Goal: Use online tool/utility: Use online tool/utility

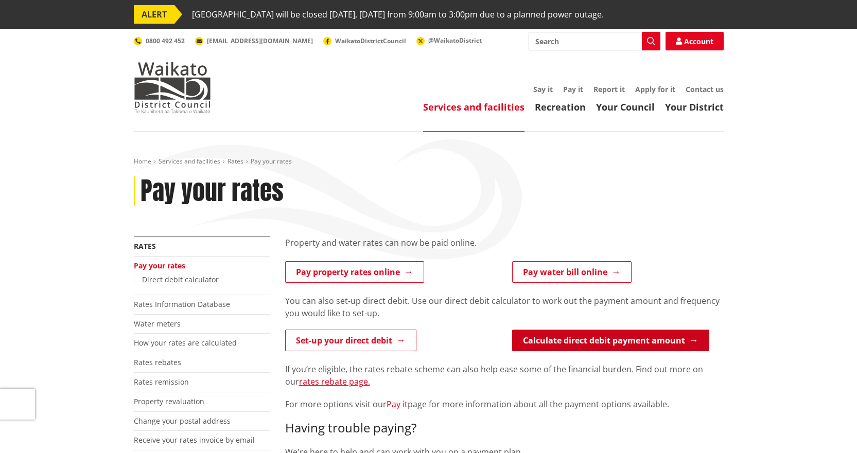
click at [625, 342] on link "Calculate direct debit payment amount" at bounding box center [610, 341] width 197 height 22
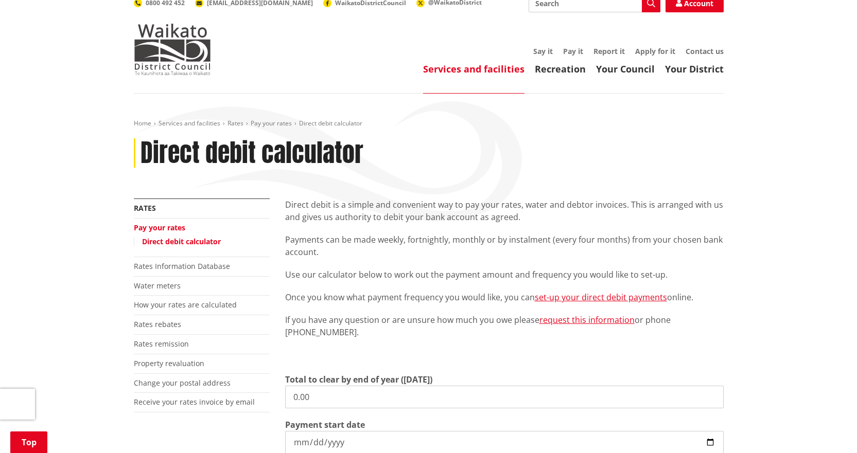
scroll to position [154, 0]
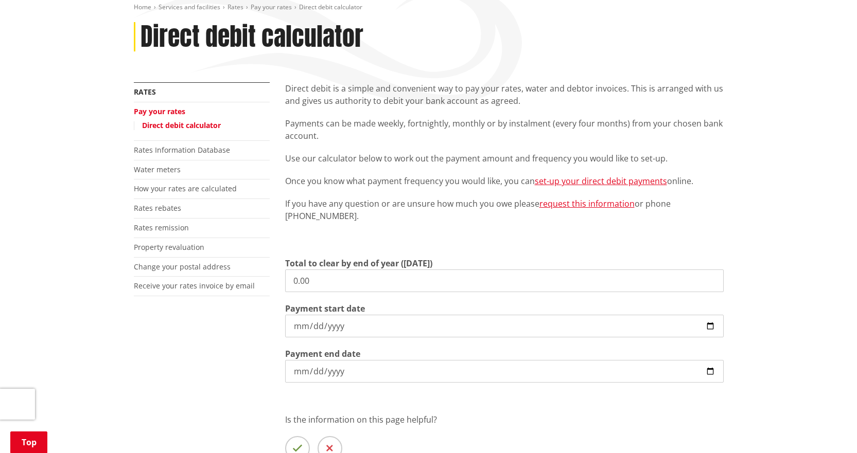
drag, startPoint x: 320, startPoint y: 279, endPoint x: 262, endPoint y: 277, distance: 57.7
click at [262, 277] on div "More from this section Rates Pay your rates Direct debit calculator Rates Infor…" at bounding box center [428, 293] width 605 height 423
type input "9,672.35"
click at [707, 326] on input "[DATE]" at bounding box center [504, 326] width 439 height 23
type input "2025-09-19"
